Goal: Information Seeking & Learning: Understand process/instructions

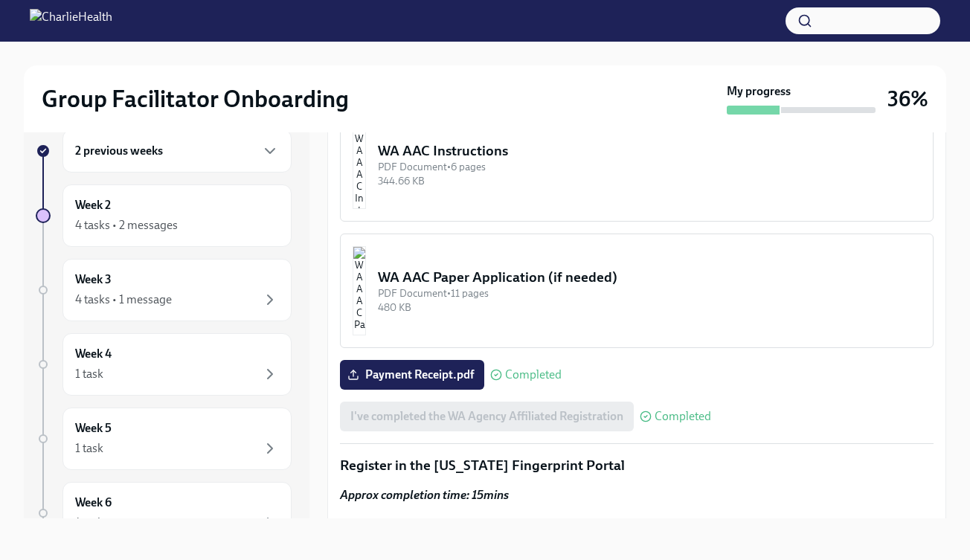
scroll to position [1273, 0]
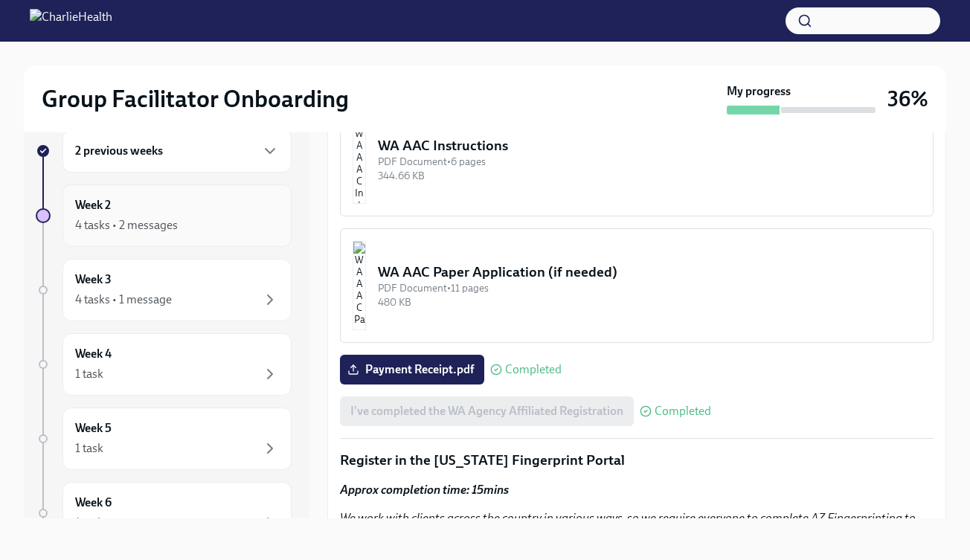
click at [170, 220] on div "4 tasks • 2 messages" at bounding box center [126, 225] width 103 height 16
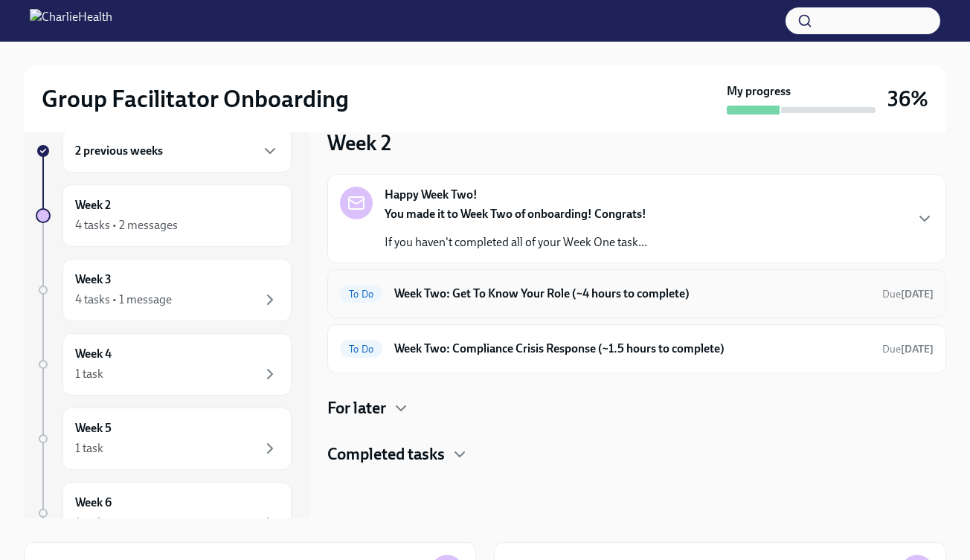
click at [517, 306] on div "To Do Week Two: Get To Know Your Role (~4 hours to complete) Due [DATE]" at bounding box center [636, 293] width 619 height 49
click at [499, 292] on h6 "Week Two: Get To Know Your Role (~4 hours to complete)" at bounding box center [632, 294] width 476 height 16
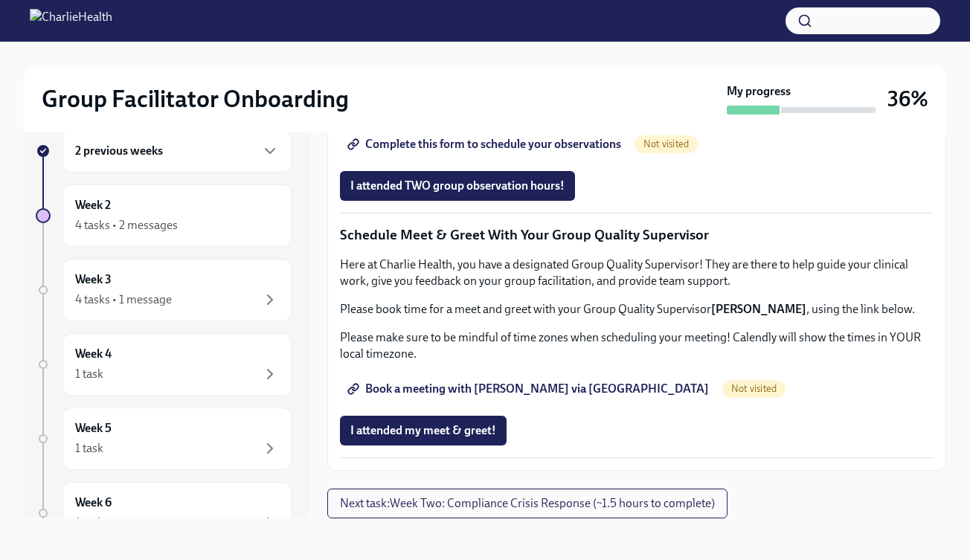
scroll to position [1301, 0]
click at [466, 152] on span "Complete this form to schedule your observations" at bounding box center [486, 144] width 271 height 15
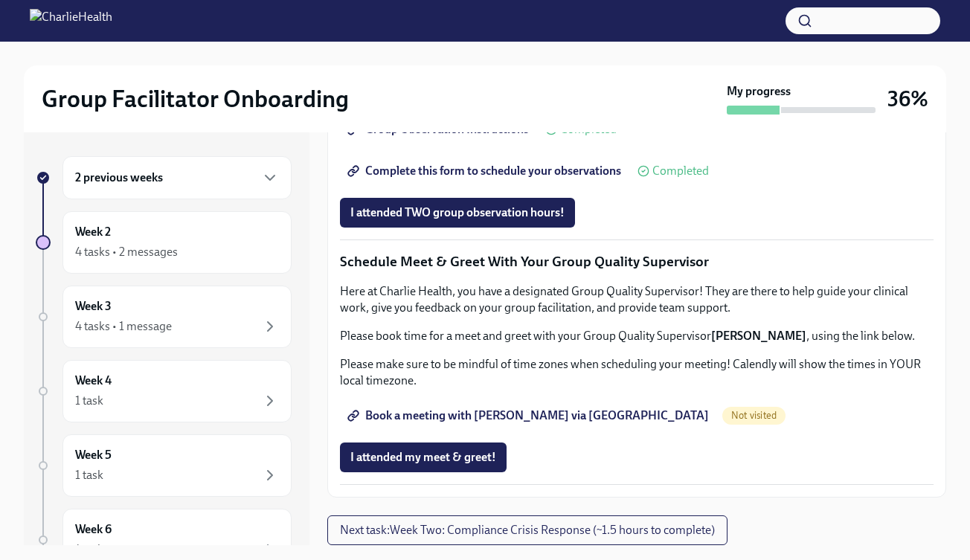
scroll to position [1421, 0]
click at [419, 415] on span "Book a meeting with [PERSON_NAME] via [GEOGRAPHIC_DATA]" at bounding box center [530, 416] width 359 height 15
click at [167, 251] on div "4 tasks • 2 messages" at bounding box center [126, 252] width 103 height 16
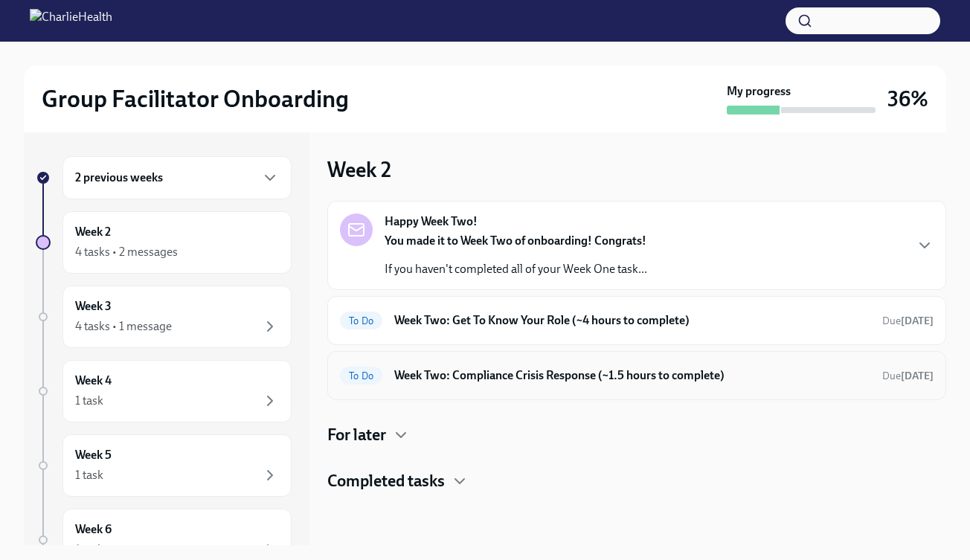
click at [473, 378] on h6 "Week Two: Compliance Crisis Response (~1.5 hours to complete)" at bounding box center [632, 376] width 476 height 16
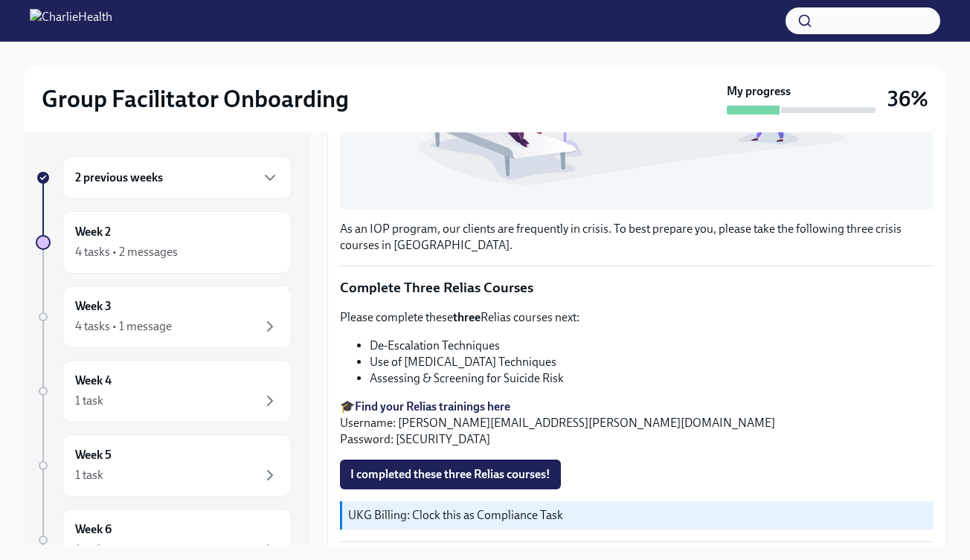
scroll to position [491, 0]
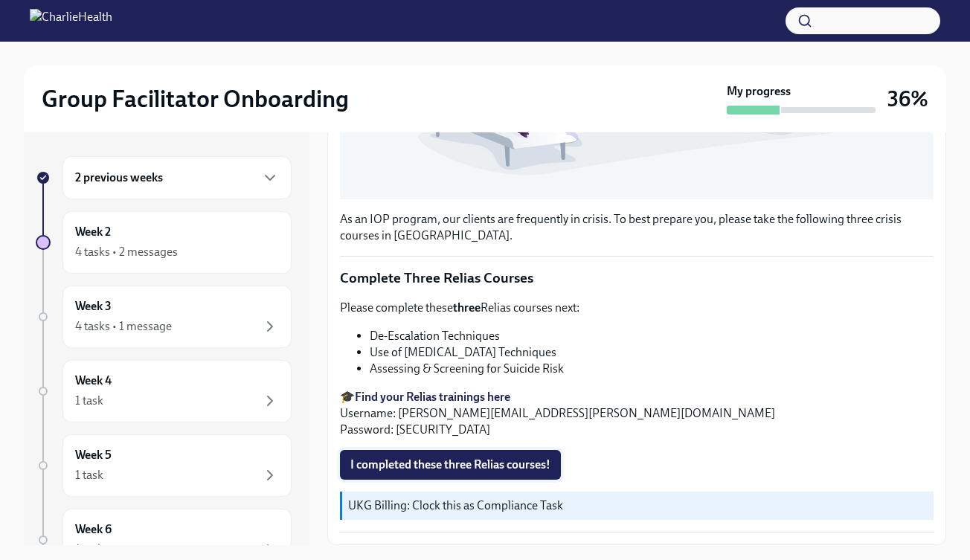
click at [463, 466] on span "I completed these three Relias courses!" at bounding box center [451, 465] width 200 height 15
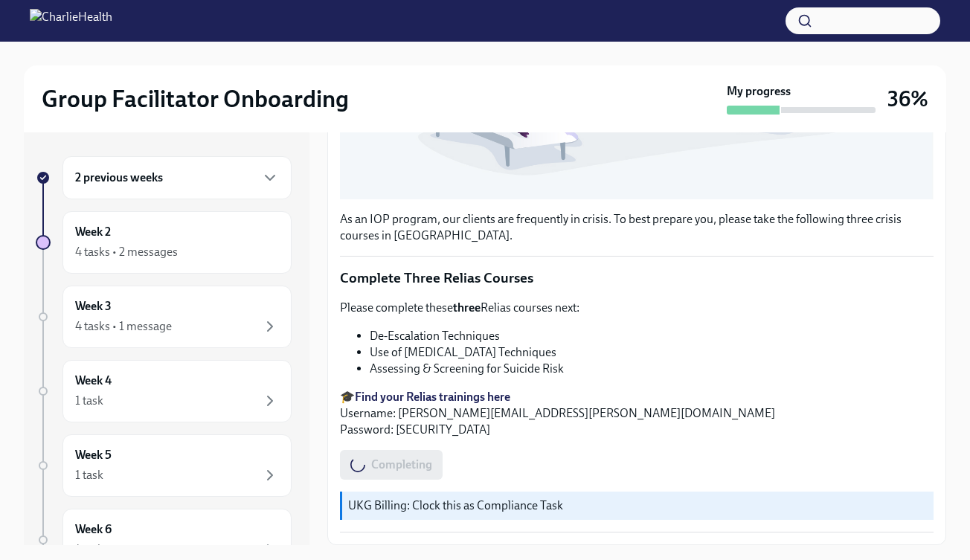
click at [396, 478] on div "Completing" at bounding box center [391, 465] width 103 height 30
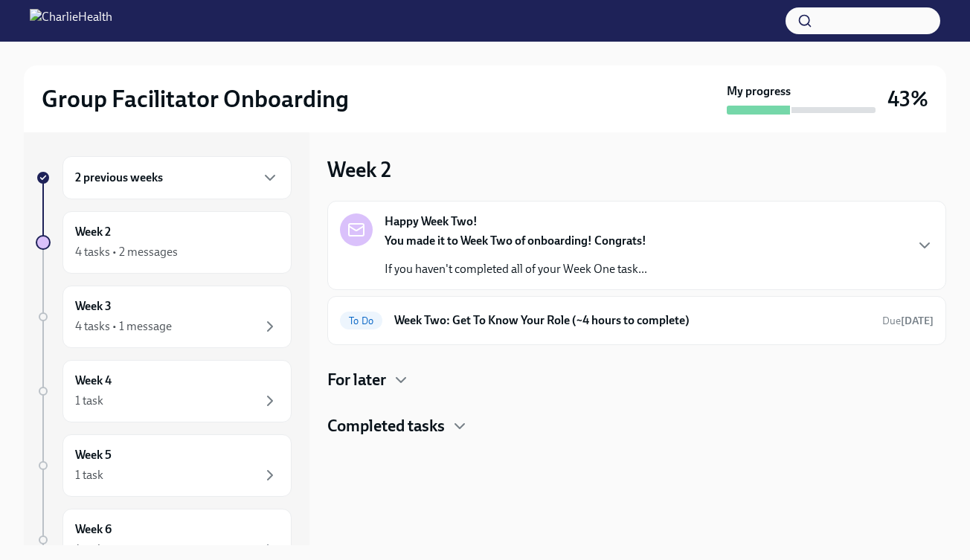
click at [435, 416] on h4 "Completed tasks" at bounding box center [386, 426] width 118 height 22
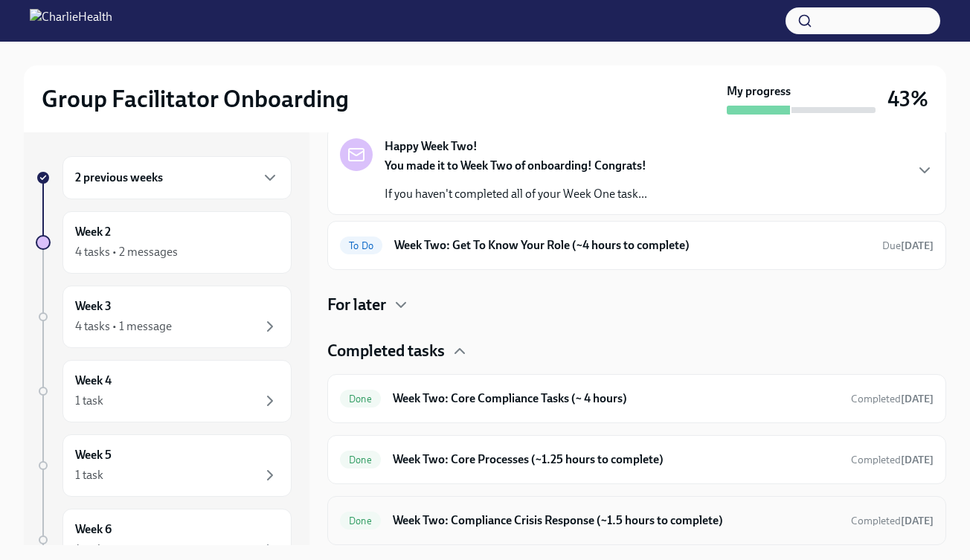
click at [434, 516] on h6 "Week Two: Compliance Crisis Response (~1.5 hours to complete)" at bounding box center [616, 521] width 447 height 16
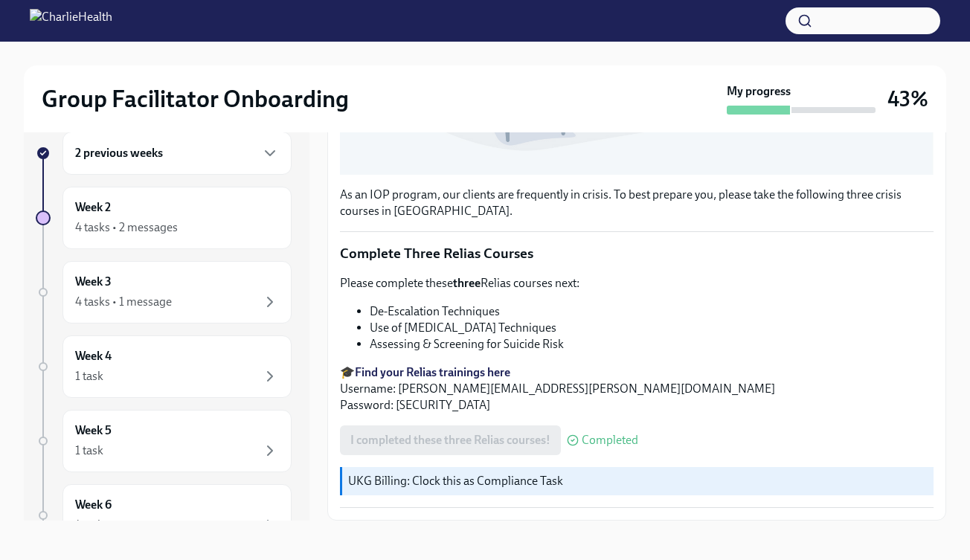
scroll to position [27, 0]
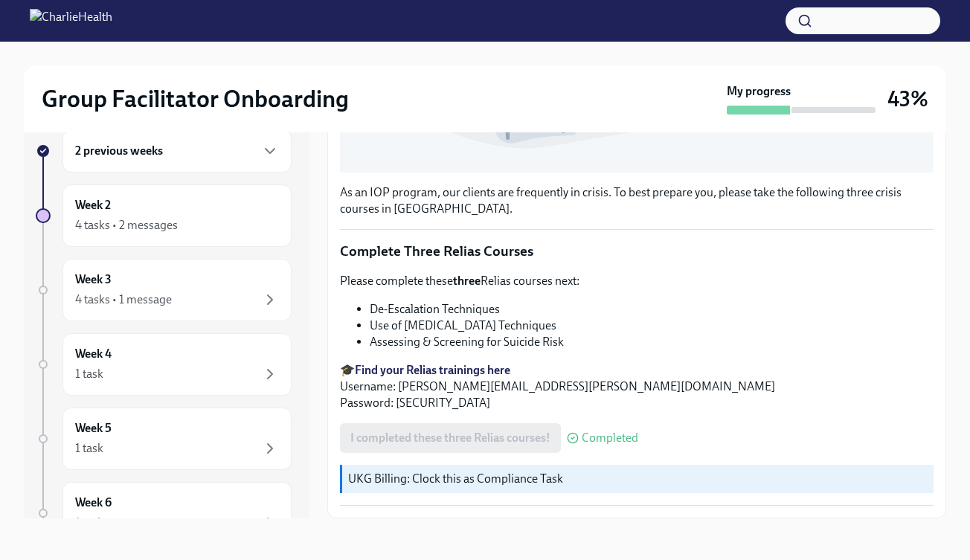
click at [387, 368] on strong "Find your Relias trainings here" at bounding box center [433, 370] width 156 height 14
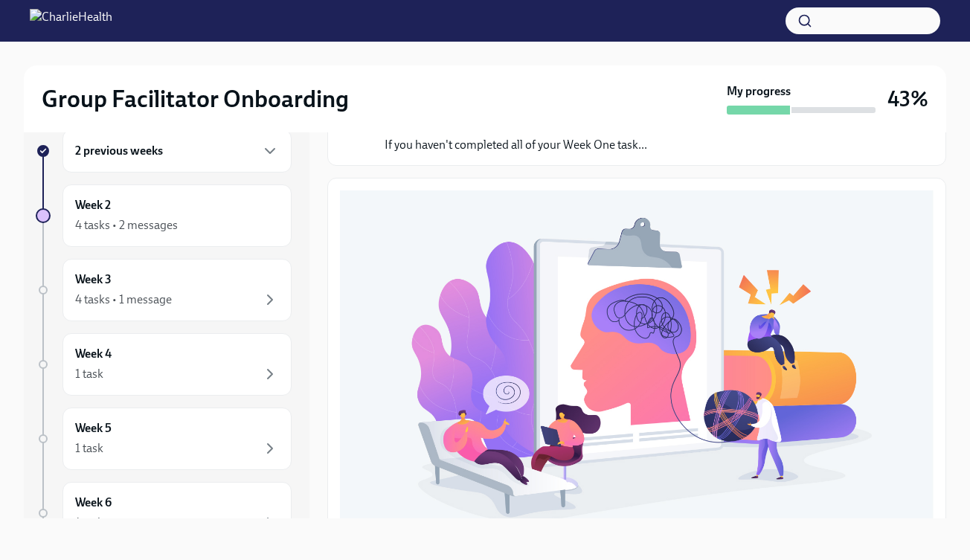
scroll to position [0, 0]
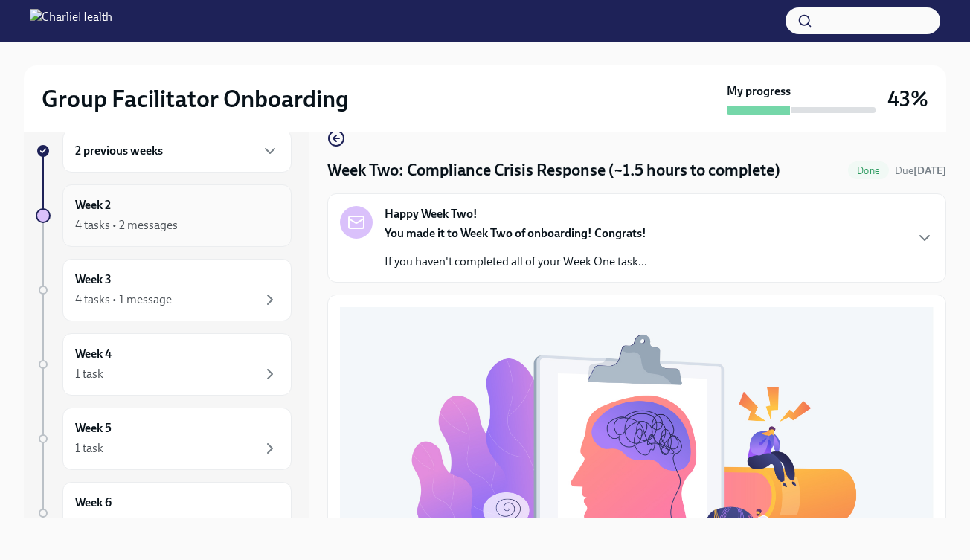
click at [161, 225] on div "4 tasks • 2 messages" at bounding box center [126, 225] width 103 height 16
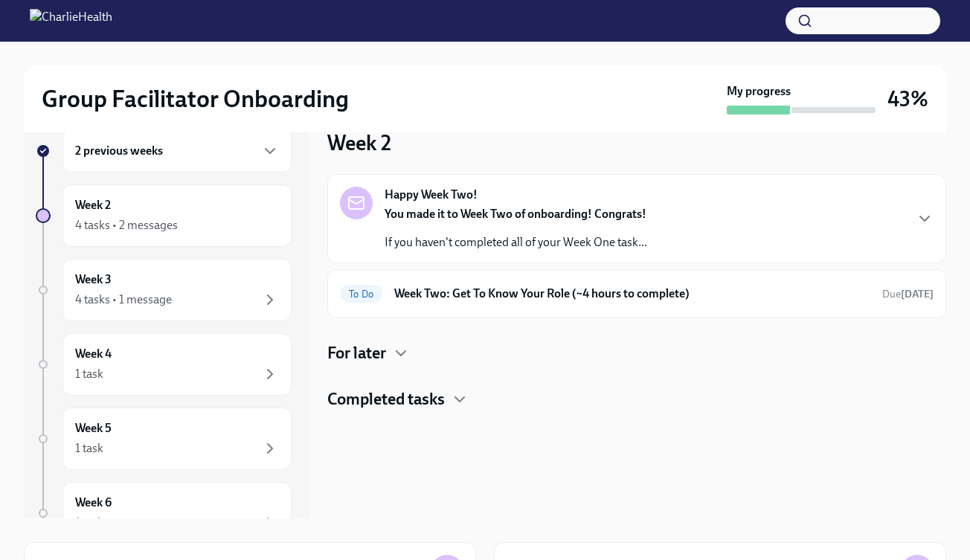
click at [395, 412] on div "Week 2 Happy Week Two! You made it to Week Two of onboarding! Congrats! If you …" at bounding box center [636, 312] width 619 height 413
click at [396, 388] on h4 "Completed tasks" at bounding box center [386, 399] width 118 height 22
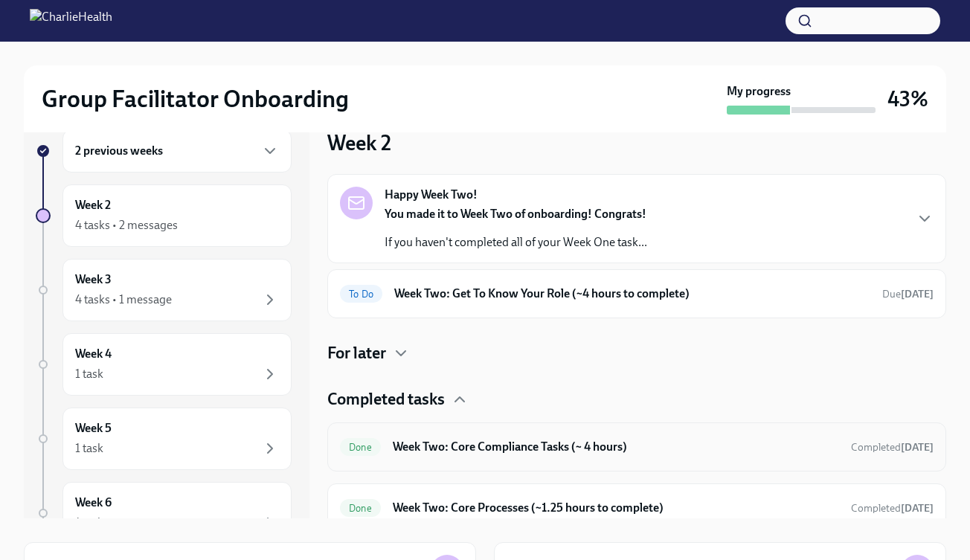
scroll to position [75, 0]
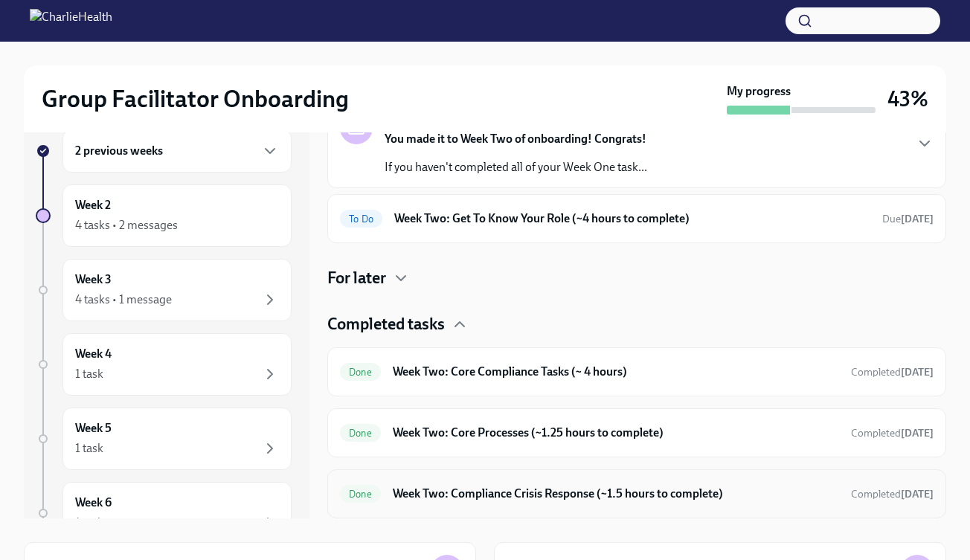
click at [438, 497] on h6 "Week Two: Compliance Crisis Response (~1.5 hours to complete)" at bounding box center [616, 494] width 447 height 16
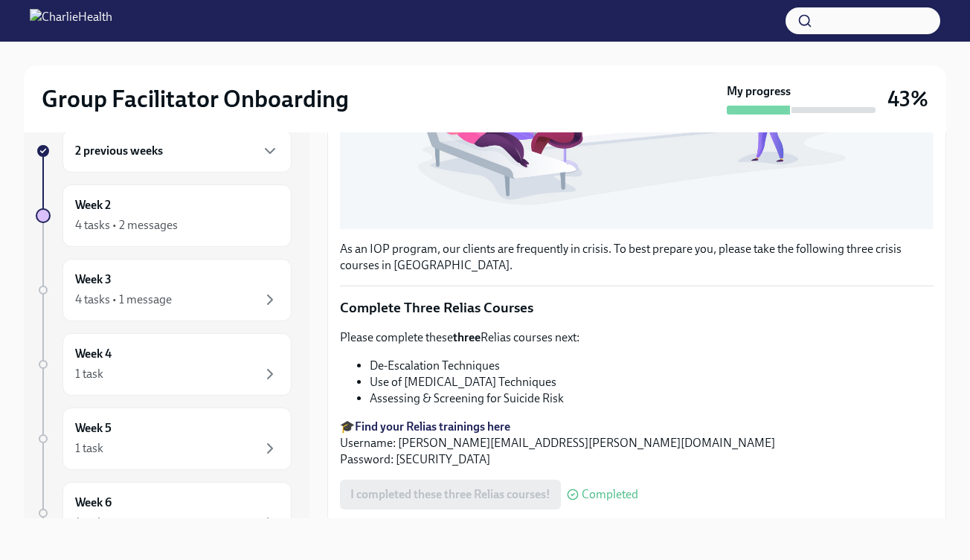
scroll to position [491, 0]
